Goal: Task Accomplishment & Management: Manage account settings

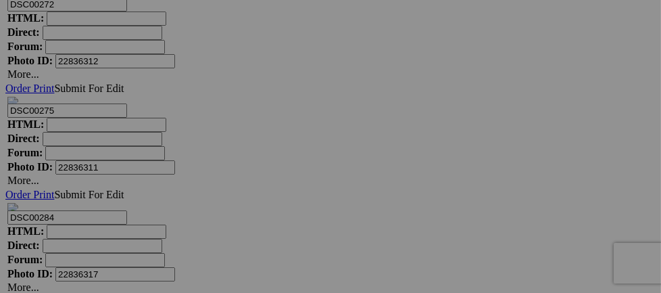
scroll to position [5147, 0]
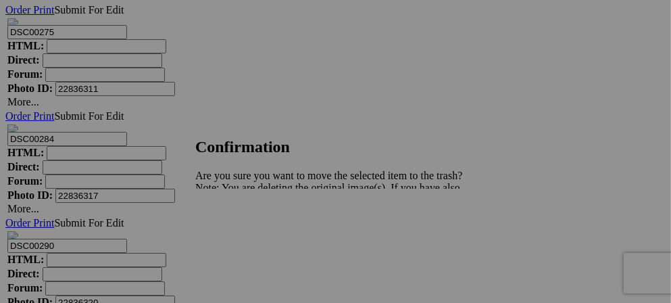
click at [241, 234] on link "Yes" at bounding box center [233, 234] width 16 height 11
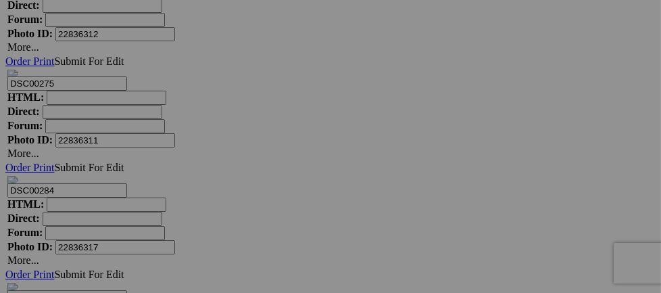
scroll to position [5093, 0]
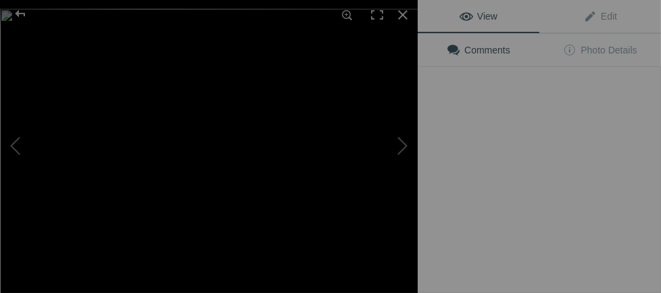
click at [521, 137] on div "View Edit Comments Photo Details" at bounding box center [539, 146] width 243 height 293
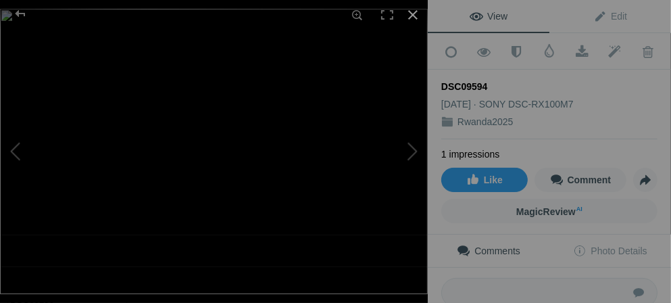
click at [414, 19] on div at bounding box center [413, 15] width 30 height 30
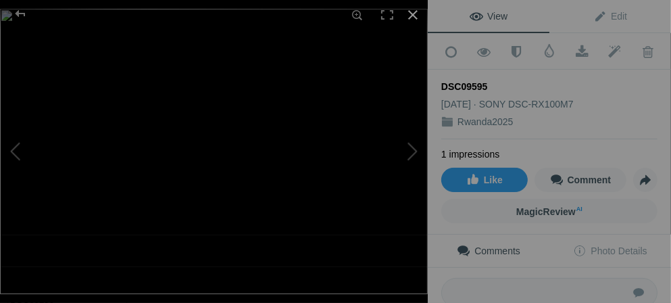
click at [414, 11] on div at bounding box center [413, 15] width 30 height 30
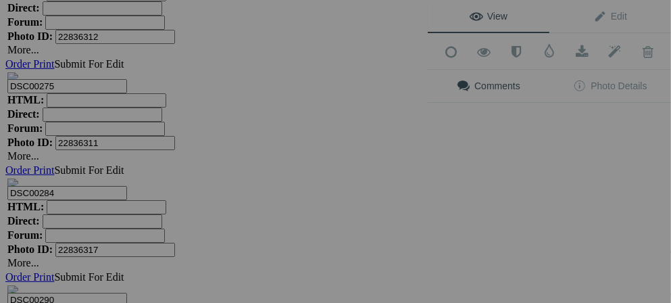
click at [522, 133] on div "View Edit Add to Quick Collection Remove from Quick Collection Hide from Public…" at bounding box center [549, 151] width 243 height 303
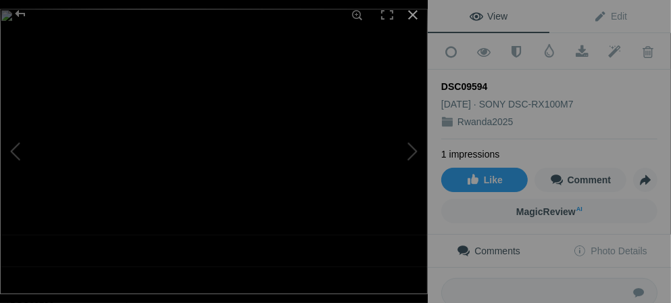
click at [409, 16] on div at bounding box center [413, 15] width 30 height 30
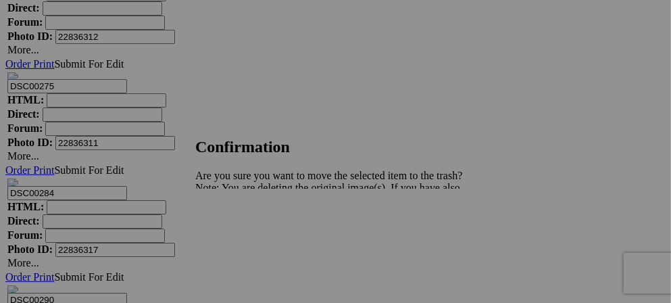
click at [241, 236] on span "Yes" at bounding box center [233, 234] width 16 height 11
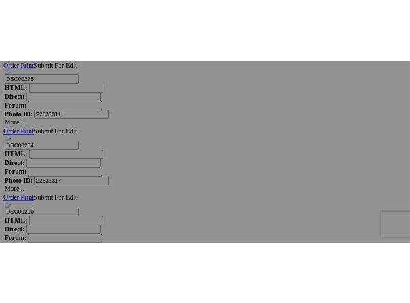
scroll to position [5201, 0]
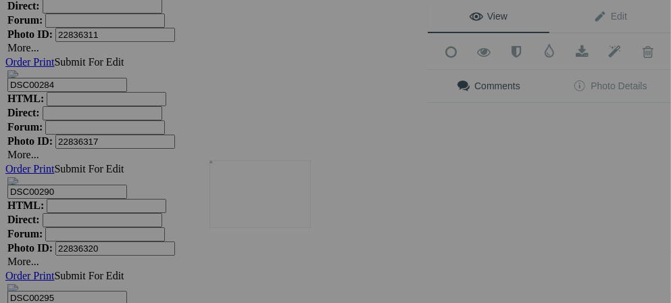
click at [273, 205] on img at bounding box center [259, 194] width 101 height 68
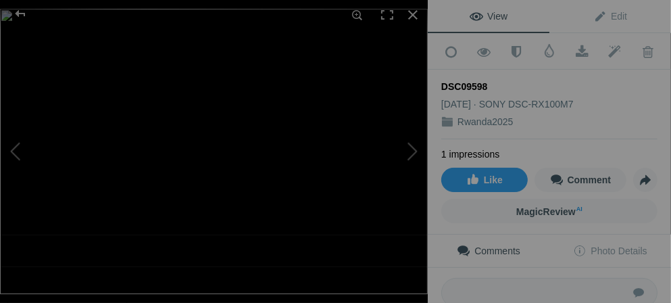
click at [282, 160] on img at bounding box center [214, 151] width 428 height 285
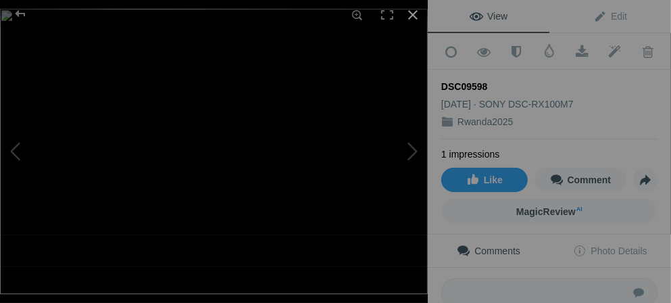
click at [407, 18] on div at bounding box center [413, 15] width 30 height 30
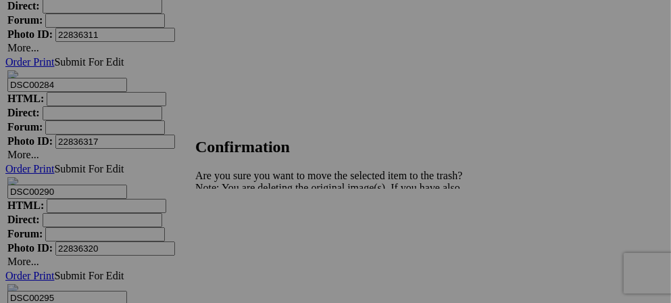
click at [241, 239] on span "Yes" at bounding box center [233, 234] width 16 height 11
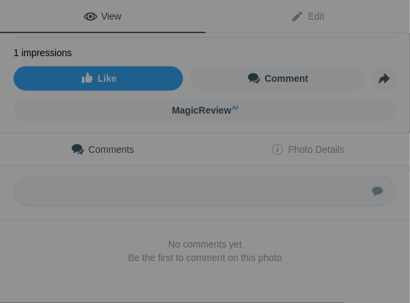
scroll to position [0, 0]
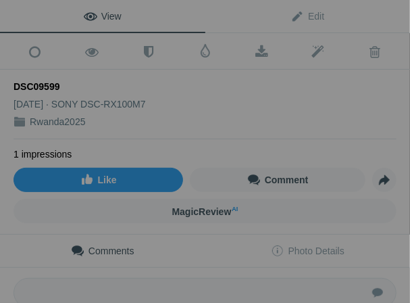
click at [113, 13] on span "View" at bounding box center [103, 16] width 38 height 11
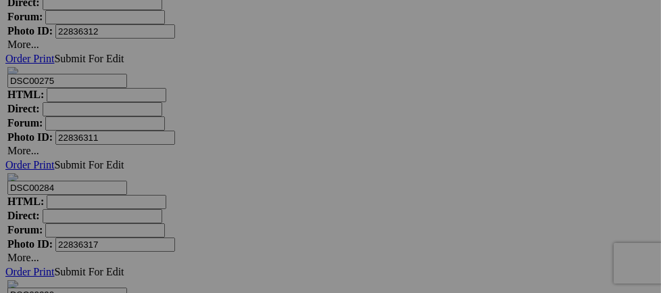
scroll to position [5174, 0]
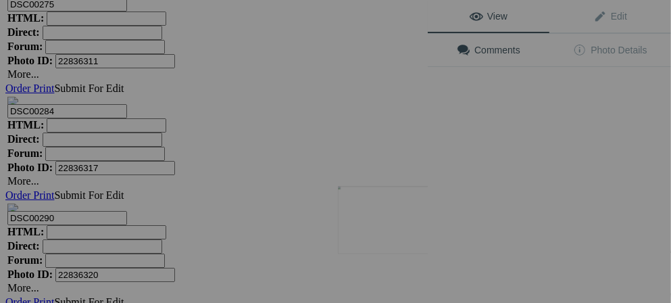
click at [399, 232] on img at bounding box center [388, 220] width 101 height 68
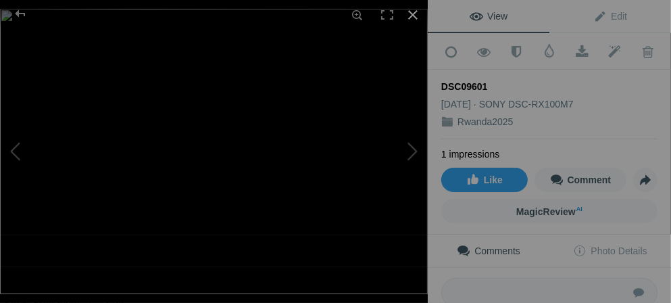
click at [408, 16] on div at bounding box center [413, 15] width 30 height 30
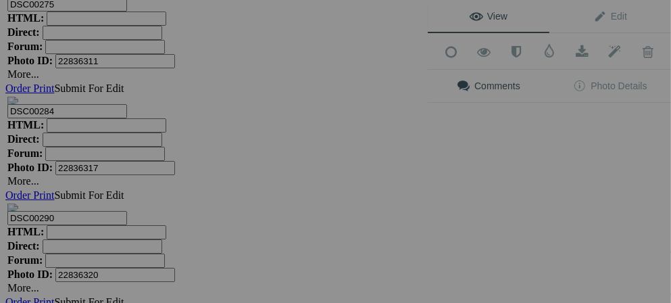
click at [509, 220] on div "View Edit Add to Quick Collection Remove from Quick Collection Hide from Public…" at bounding box center [549, 151] width 243 height 303
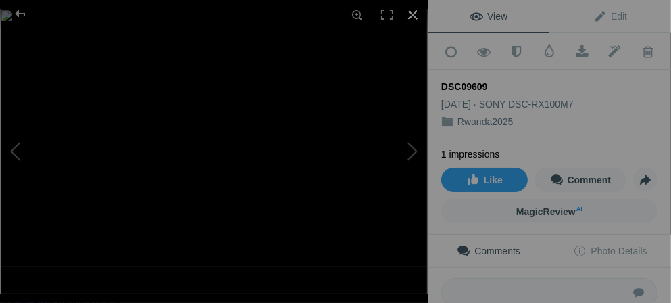
click at [411, 16] on div at bounding box center [413, 15] width 30 height 30
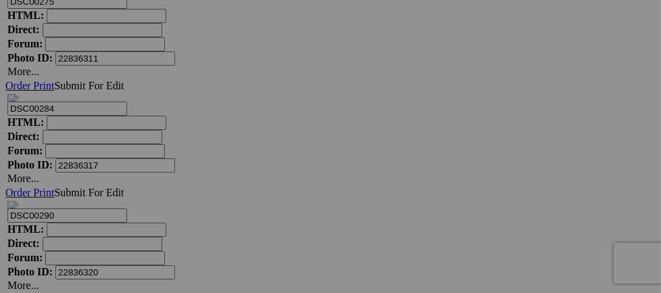
scroll to position [5229, 0]
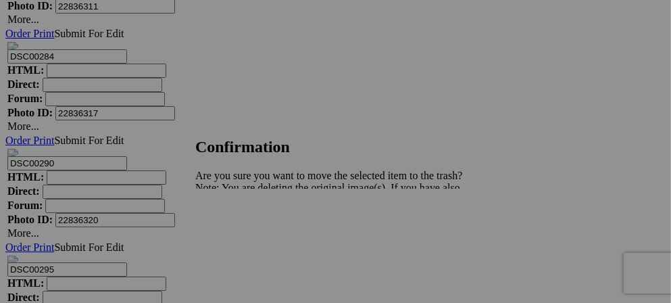
click at [241, 241] on span "Yes" at bounding box center [233, 234] width 16 height 11
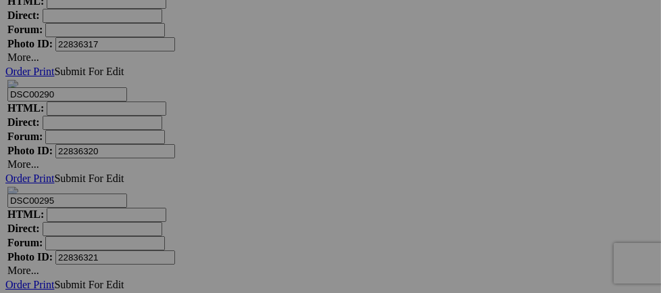
scroll to position [5364, 0]
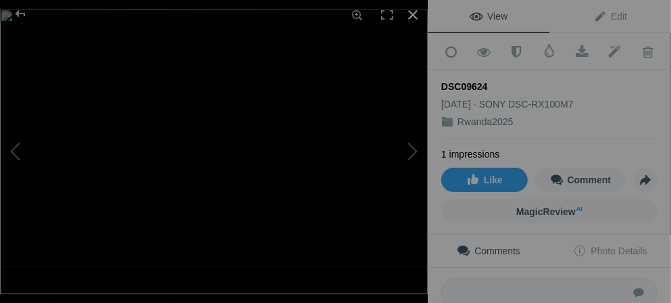
click at [414, 16] on div at bounding box center [413, 15] width 30 height 30
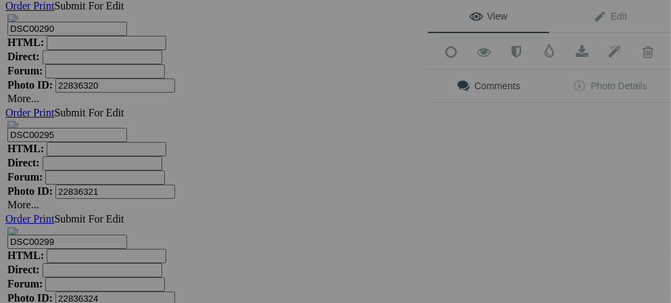
click at [503, 218] on div "View Edit Add to Quick Collection Remove from Quick Collection Hide from Public…" at bounding box center [549, 151] width 243 height 303
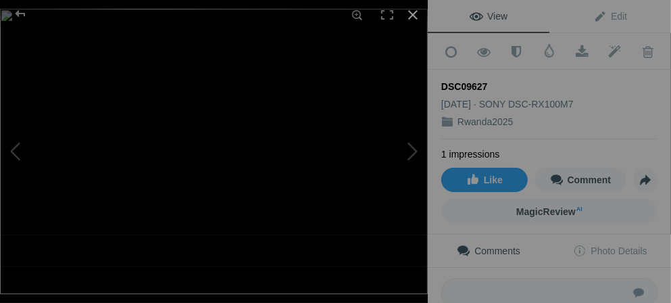
click at [414, 17] on div at bounding box center [413, 15] width 30 height 30
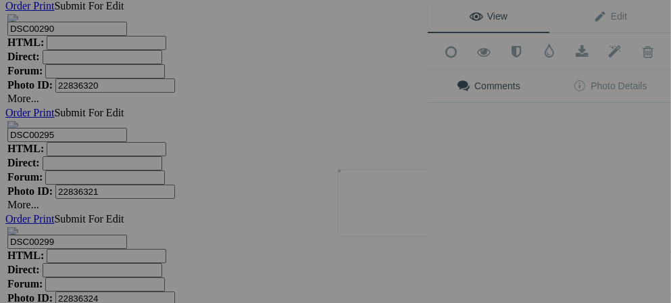
click at [372, 204] on button at bounding box center [376, 151] width 101 height 109
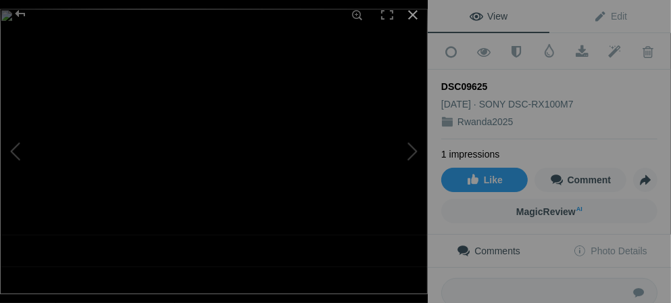
click at [414, 14] on div at bounding box center [413, 15] width 30 height 30
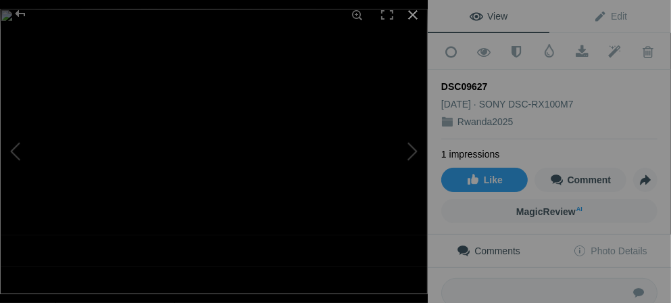
click at [409, 19] on div at bounding box center [413, 15] width 30 height 30
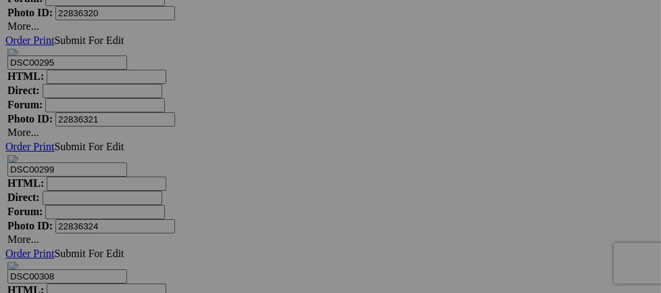
scroll to position [5433, 0]
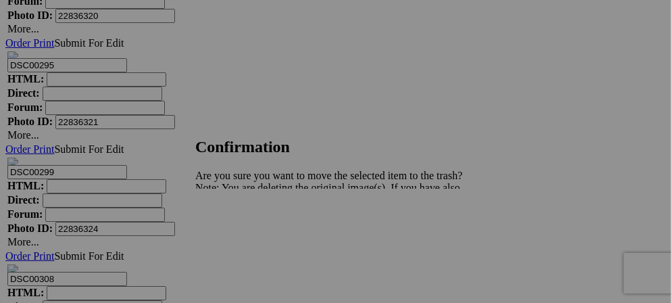
click at [241, 235] on span "Yes" at bounding box center [233, 234] width 16 height 11
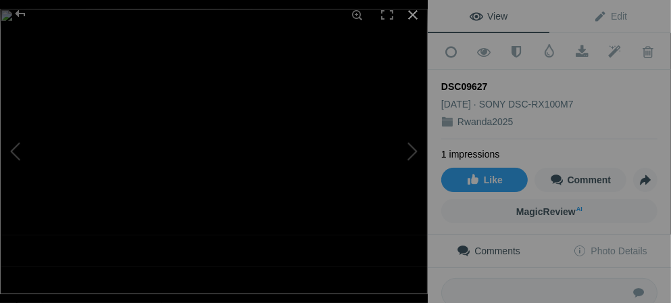
click at [414, 11] on div at bounding box center [413, 15] width 30 height 30
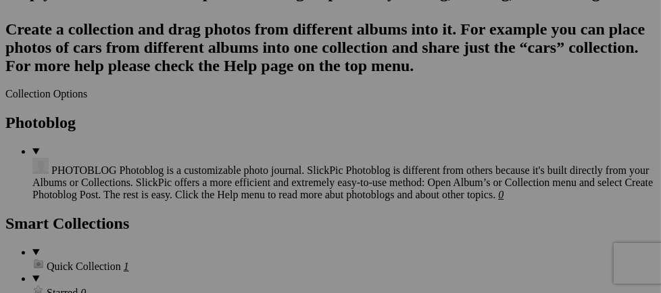
scroll to position [1624, 0]
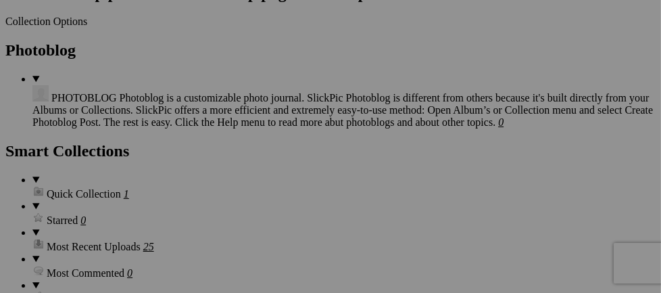
drag, startPoint x: 649, startPoint y: 85, endPoint x: 617, endPoint y: 156, distance: 77.7
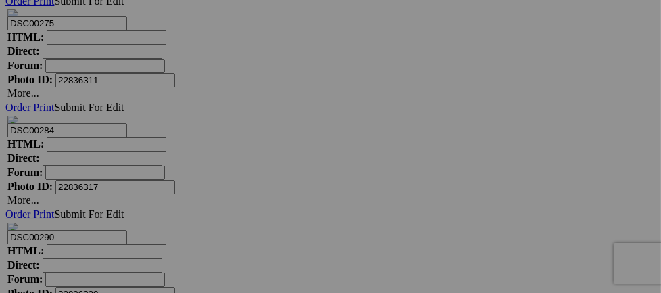
scroll to position [5200, 0]
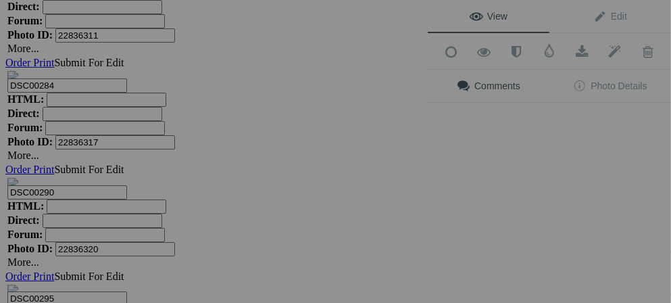
click at [528, 201] on div "View Edit Add to Quick Collection Remove from Quick Collection Hide from Public…" at bounding box center [549, 151] width 243 height 303
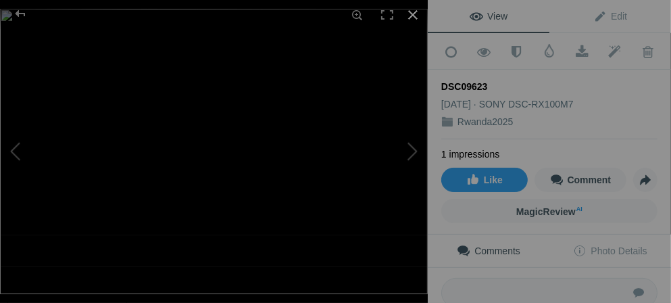
click at [416, 18] on div at bounding box center [413, 15] width 30 height 30
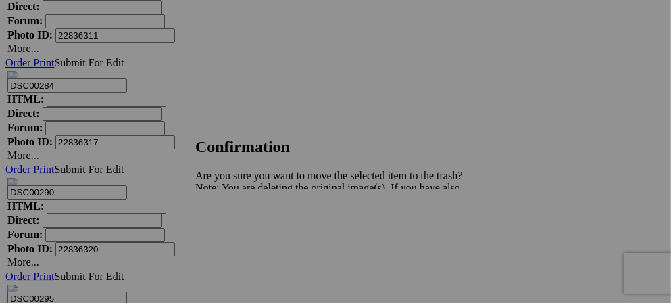
click at [241, 230] on link "Yes" at bounding box center [233, 234] width 16 height 11
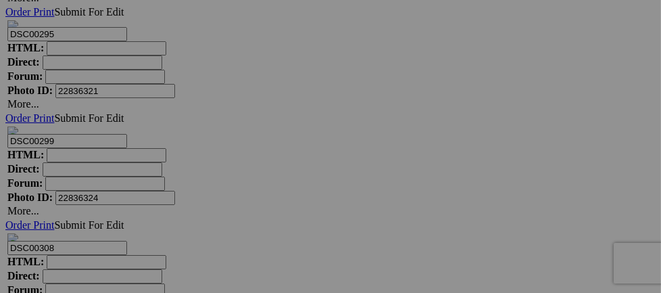
scroll to position [5509, 0]
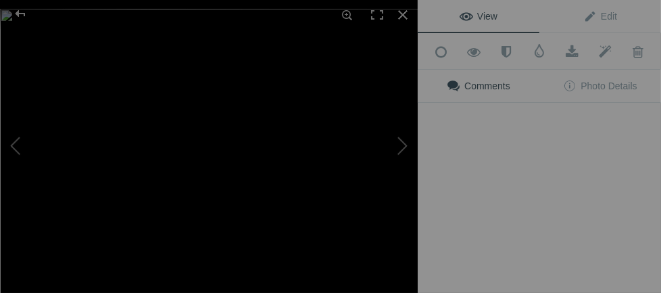
click at [241, 239] on img at bounding box center [214, 151] width 428 height 285
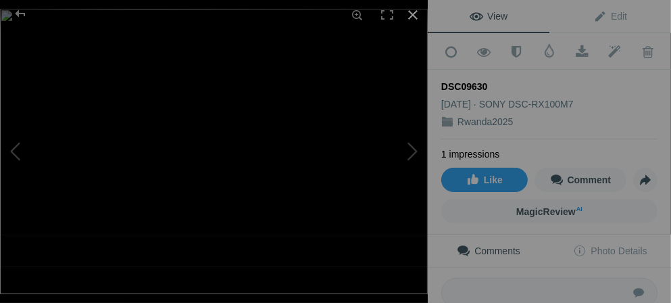
click at [412, 11] on div at bounding box center [413, 15] width 30 height 30
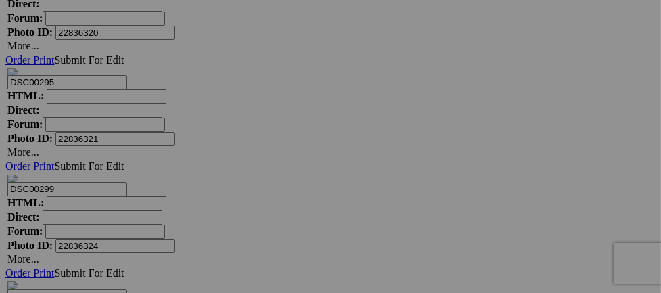
scroll to position [5428, 0]
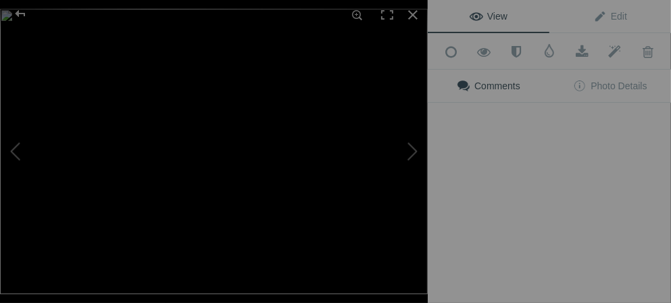
click at [523, 134] on div "View Edit Add to Quick Collection Remove from Quick Collection Hide from Public…" at bounding box center [549, 151] width 243 height 303
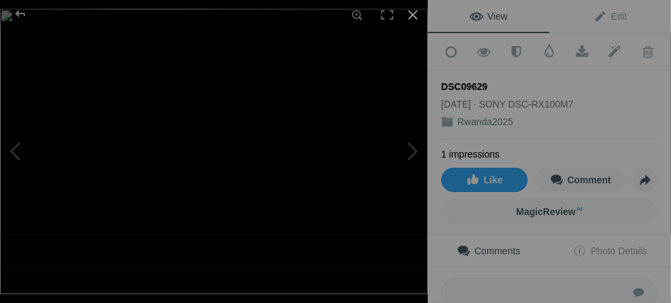
click at [418, 19] on div at bounding box center [413, 15] width 30 height 30
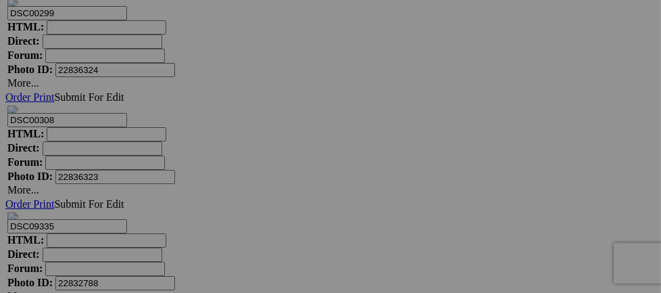
scroll to position [5603, 0]
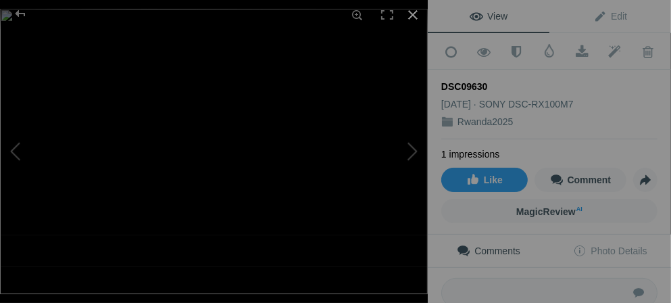
click at [414, 13] on div at bounding box center [413, 15] width 30 height 30
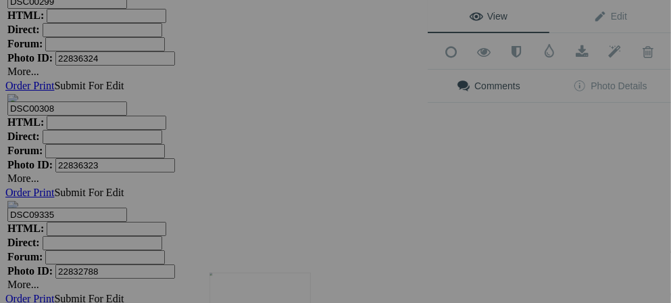
click at [282, 282] on img at bounding box center [259, 306] width 101 height 68
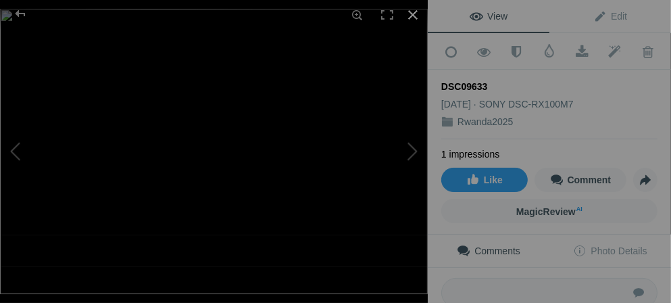
click at [411, 14] on div at bounding box center [413, 15] width 30 height 30
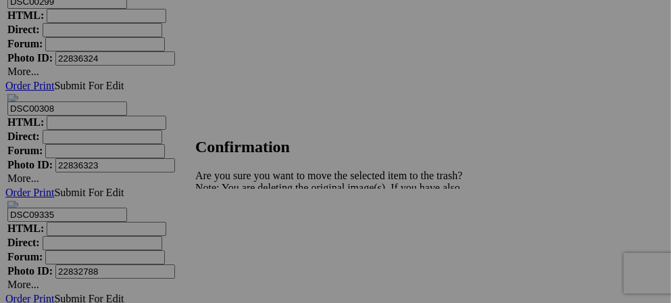
click at [241, 232] on span "Yes" at bounding box center [233, 234] width 16 height 11
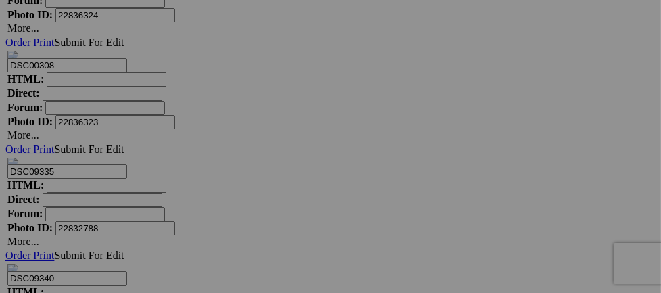
scroll to position [5684, 0]
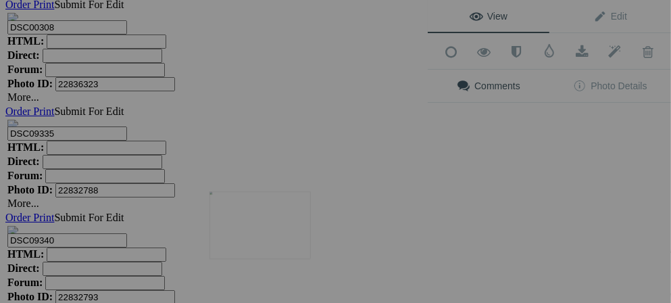
click at [257, 243] on img at bounding box center [259, 225] width 101 height 68
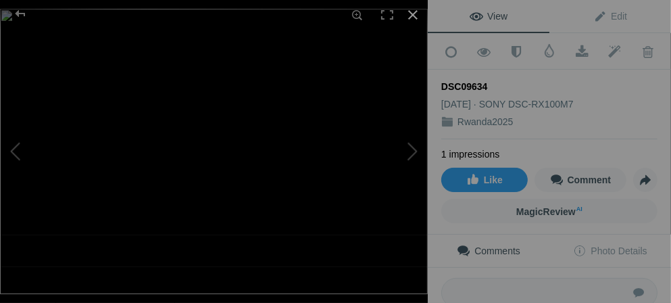
click at [416, 18] on div at bounding box center [413, 15] width 30 height 30
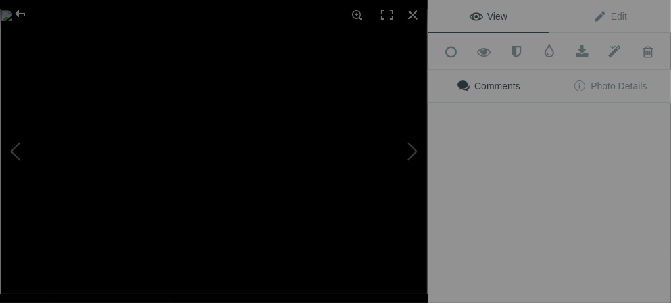
click at [391, 227] on img at bounding box center [214, 151] width 428 height 285
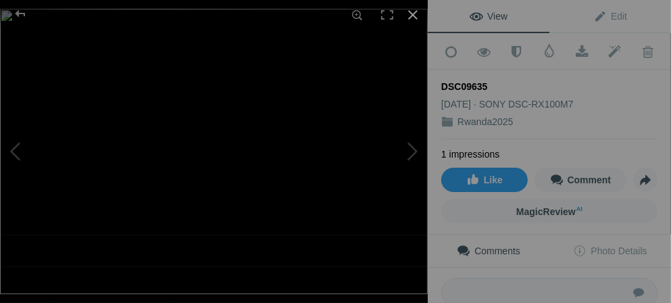
click at [414, 15] on div at bounding box center [413, 15] width 30 height 30
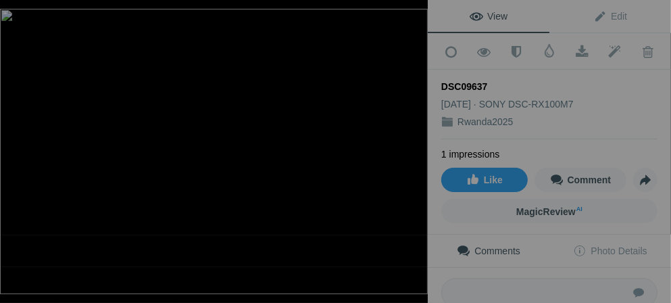
click at [417, 12] on div at bounding box center [413, 15] width 30 height 30
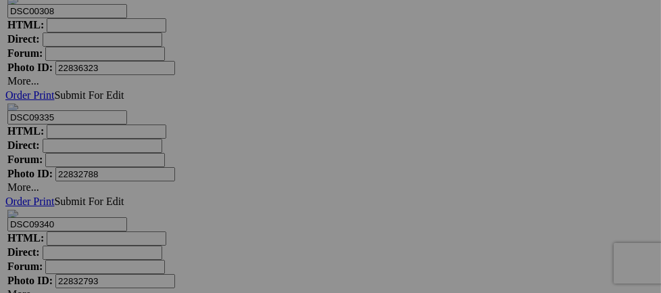
scroll to position [5739, 0]
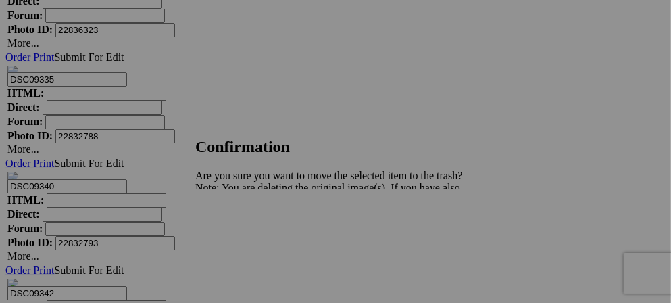
click at [241, 239] on span "Yes" at bounding box center [233, 234] width 16 height 11
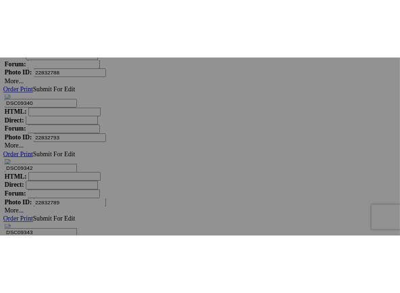
scroll to position [5901, 0]
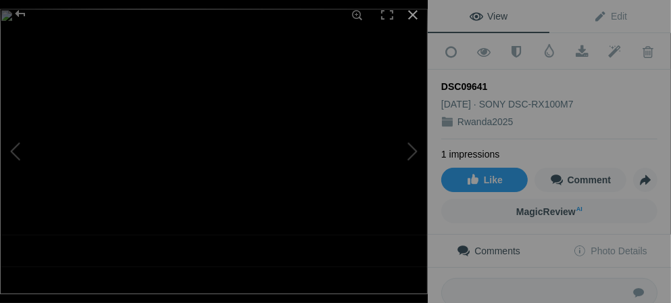
click at [413, 12] on div at bounding box center [413, 15] width 30 height 30
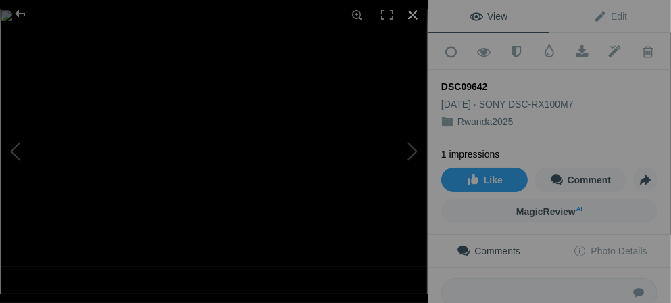
click at [418, 18] on div at bounding box center [413, 15] width 30 height 30
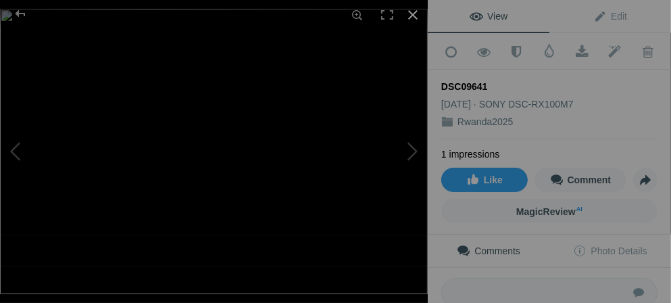
click at [414, 14] on div at bounding box center [413, 15] width 30 height 30
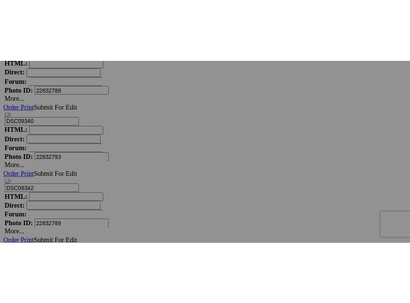
scroll to position [5912, 0]
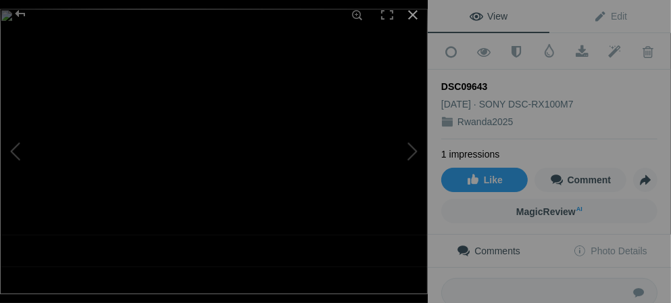
click at [414, 14] on div at bounding box center [413, 15] width 30 height 30
